Goal: Navigation & Orientation: Find specific page/section

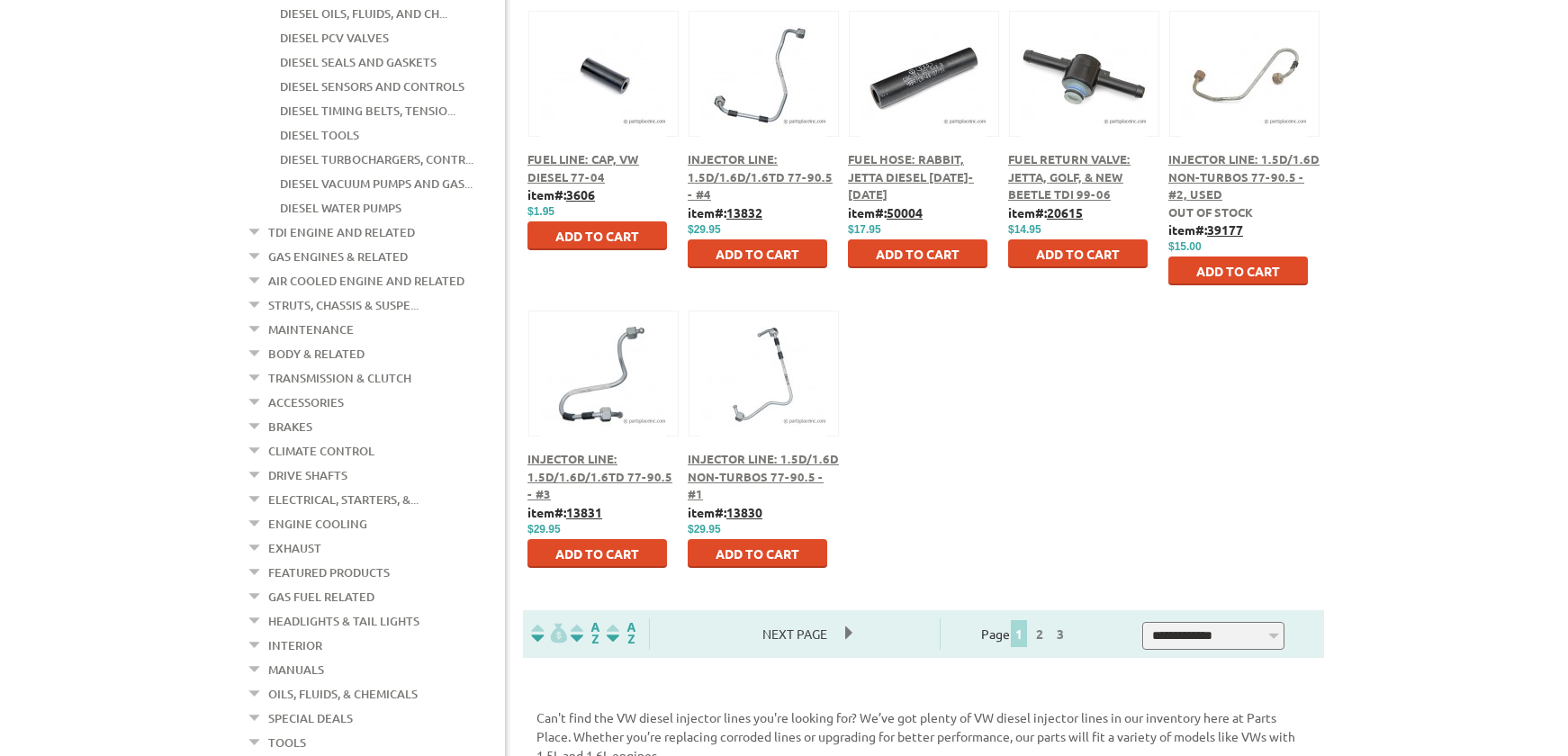
scroll to position [826, 0]
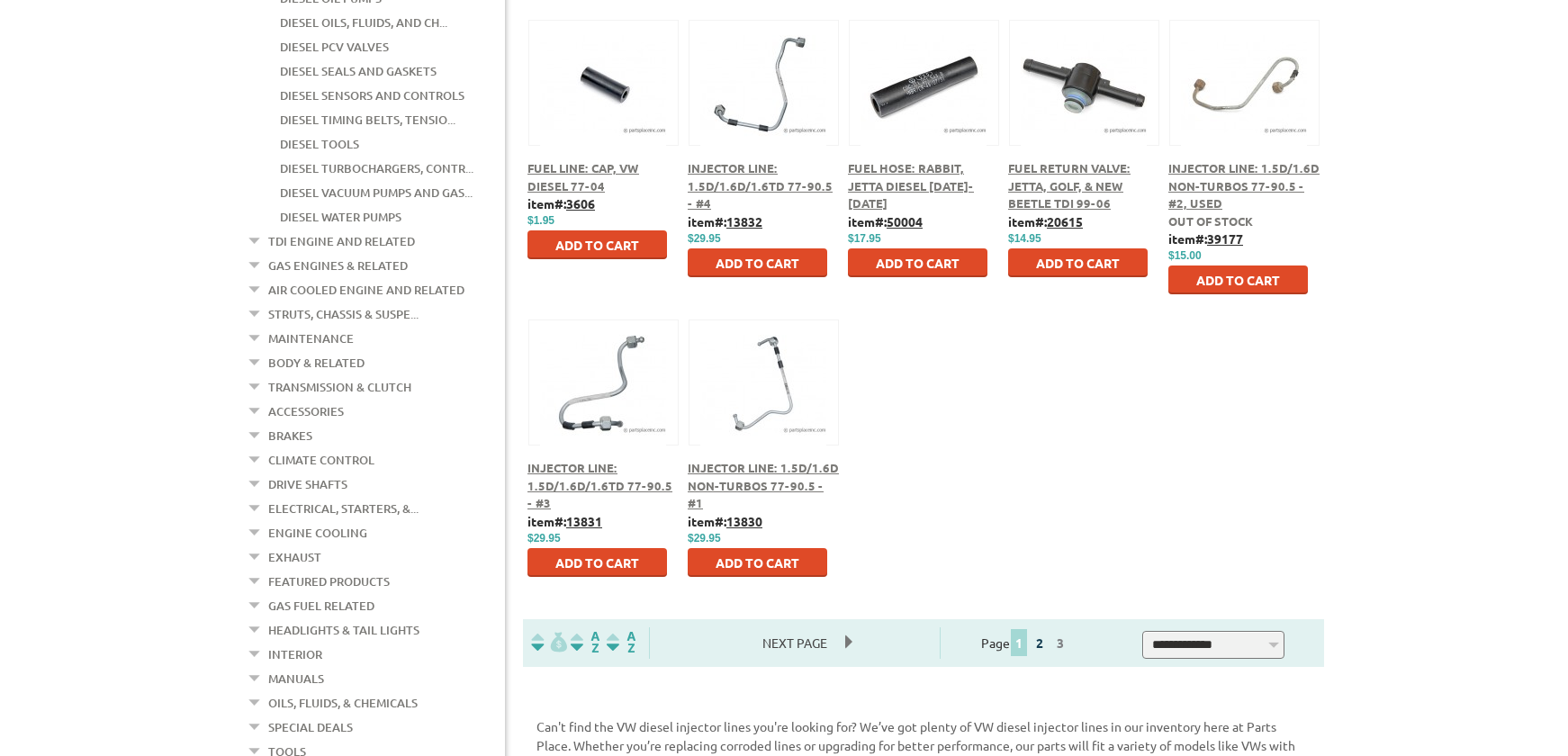
drag, startPoint x: 1053, startPoint y: 644, endPoint x: 1062, endPoint y: 648, distance: 9.8
click at [1048, 645] on link "2" at bounding box center [1040, 643] width 17 height 17
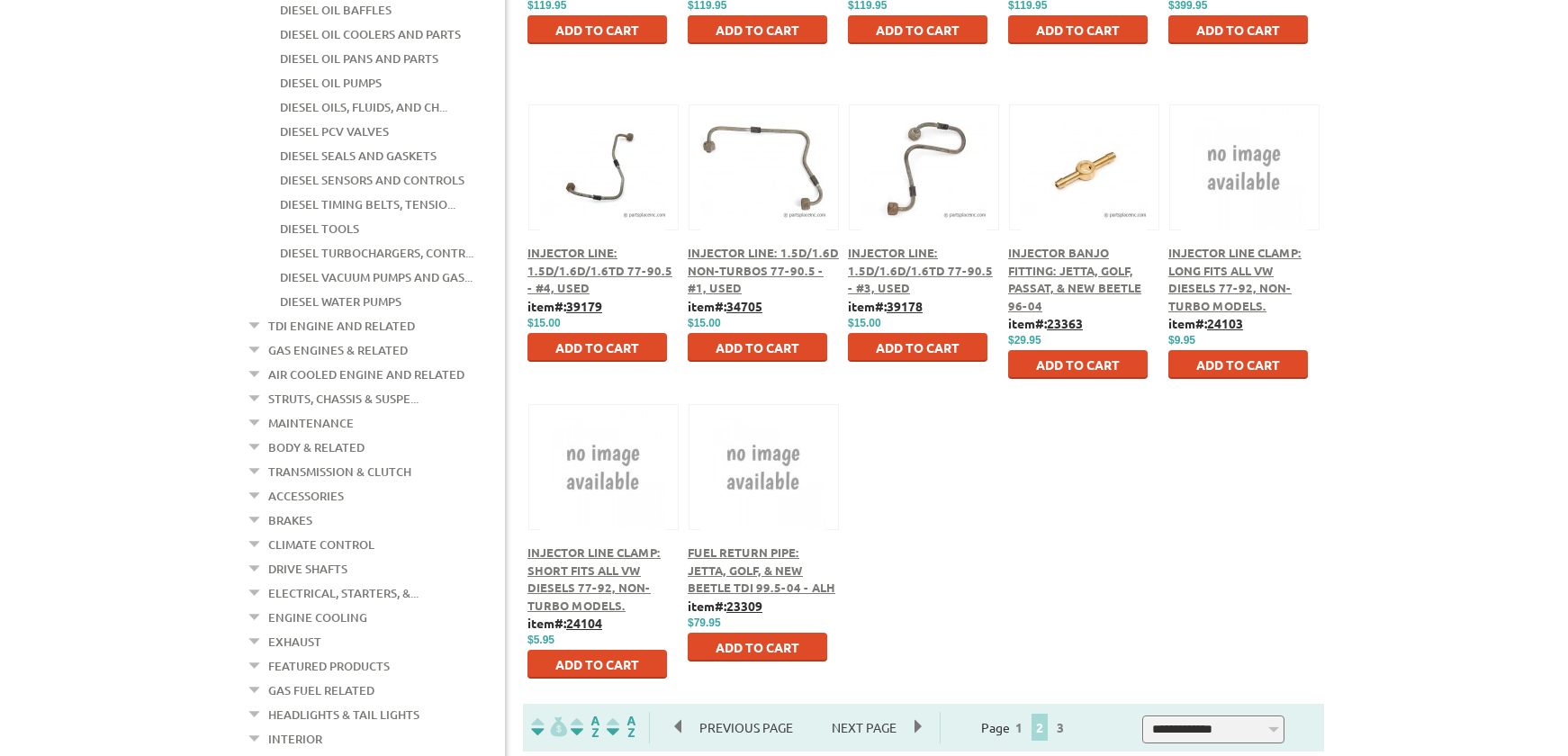
scroll to position [826, 0]
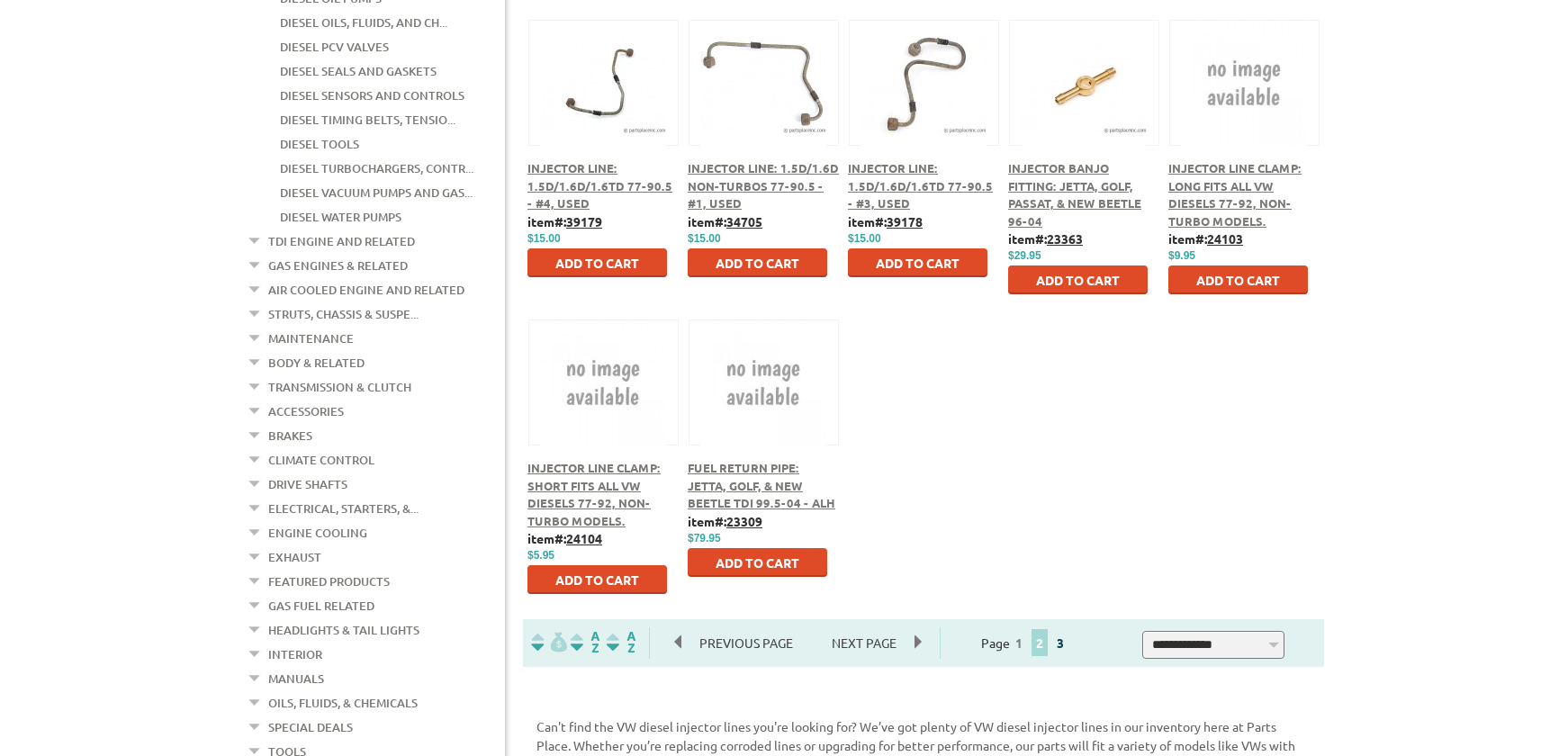
click at [1069, 646] on link "3" at bounding box center [1061, 643] width 17 height 17
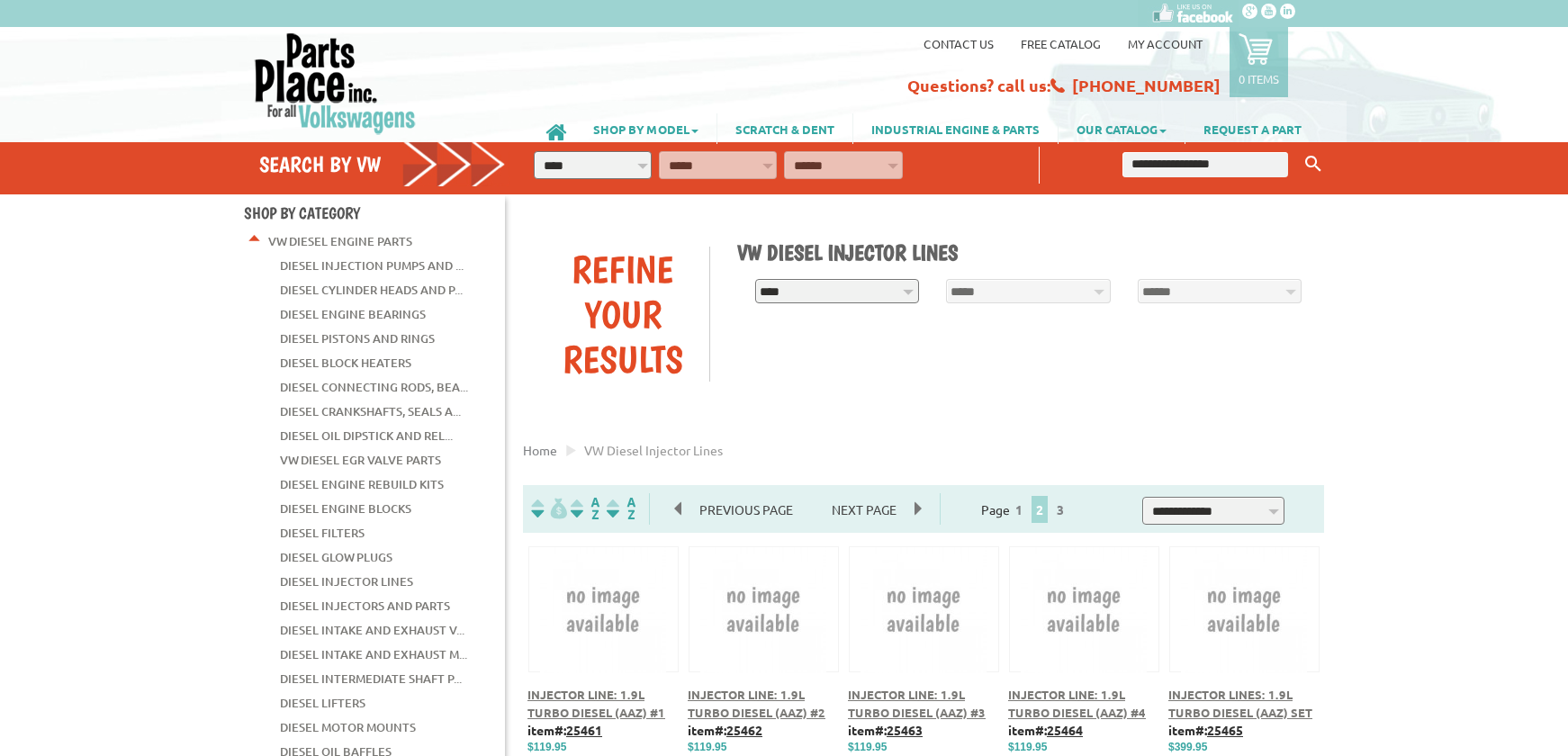
scroll to position [826, 0]
